Goal: Check status: Check status

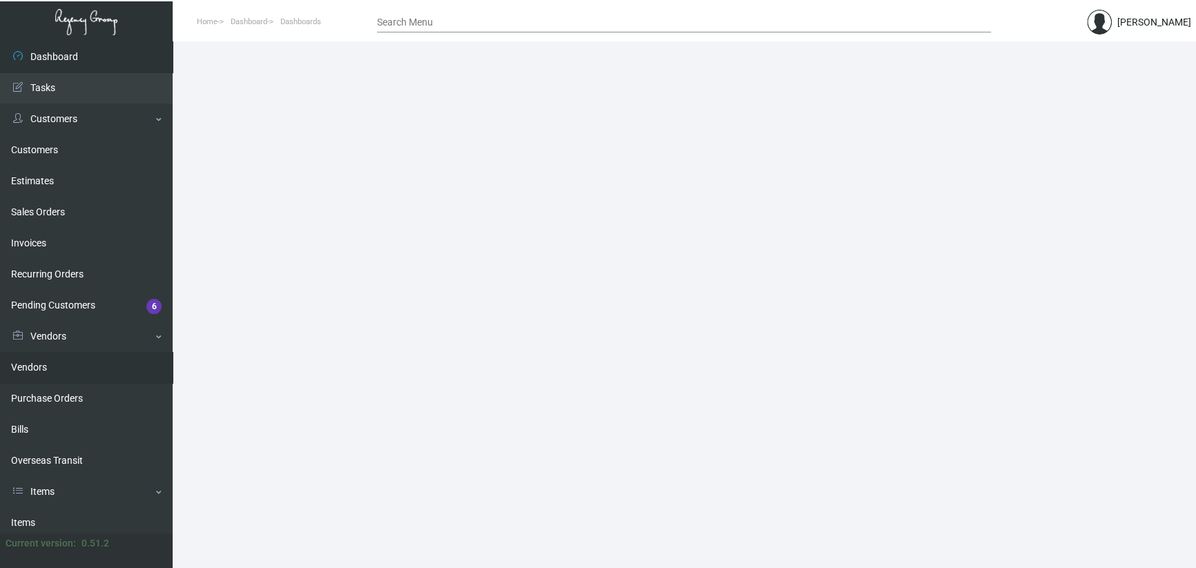
drag, startPoint x: 67, startPoint y: 398, endPoint x: 78, endPoint y: 375, distance: 25.3
click at [67, 397] on link "Purchase Orders" at bounding box center [86, 398] width 173 height 31
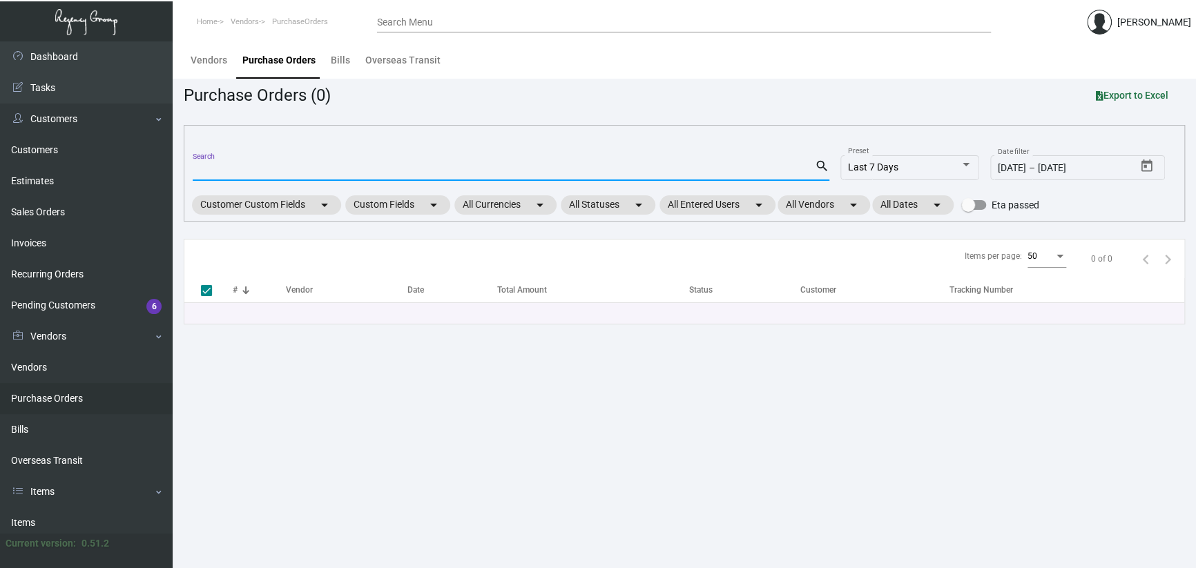
click at [250, 166] on input "Search" at bounding box center [504, 170] width 622 height 11
paste input "159896"
type input "159896"
drag, startPoint x: 232, startPoint y: 171, endPoint x: 128, endPoint y: 166, distance: 103.7
click at [128, 166] on div "Dashboard Dashboard Tasks Customers Customers Estimates Sales Orders Invoices R…" at bounding box center [598, 304] width 1196 height 527
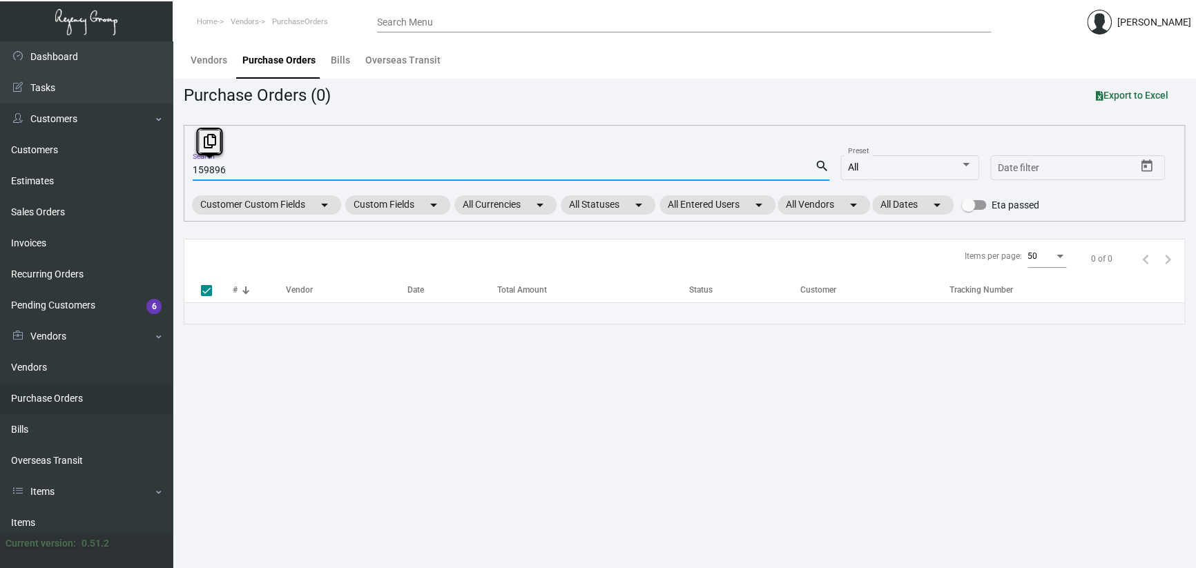
click at [521, 458] on main "Vendors Purchase Orders Bills Overseas Transit Purchase Orders (0) Export to Ex…" at bounding box center [684, 304] width 1023 height 527
